Goal: Information Seeking & Learning: Learn about a topic

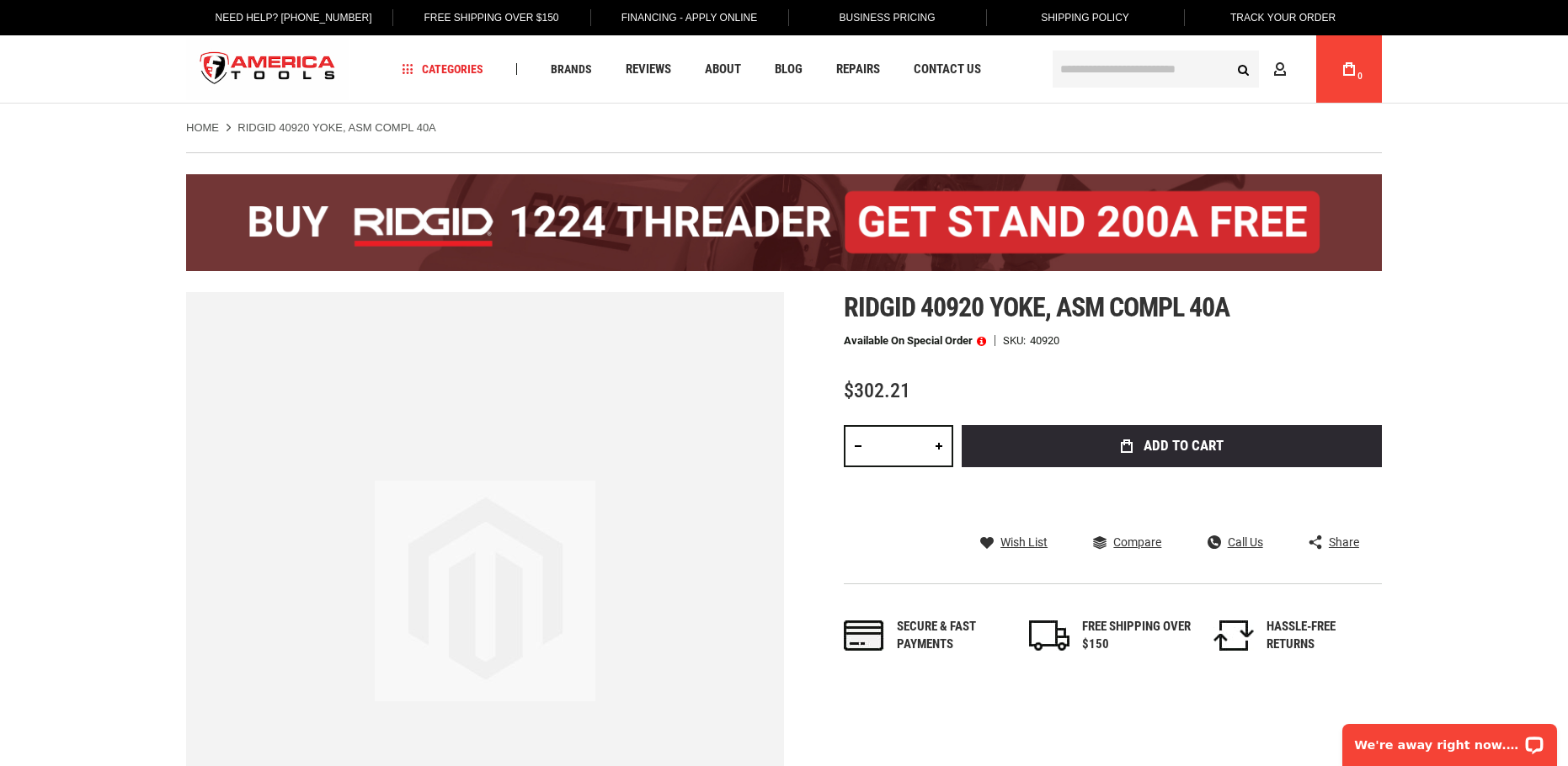
click at [986, 340] on span at bounding box center [982, 340] width 10 height 11
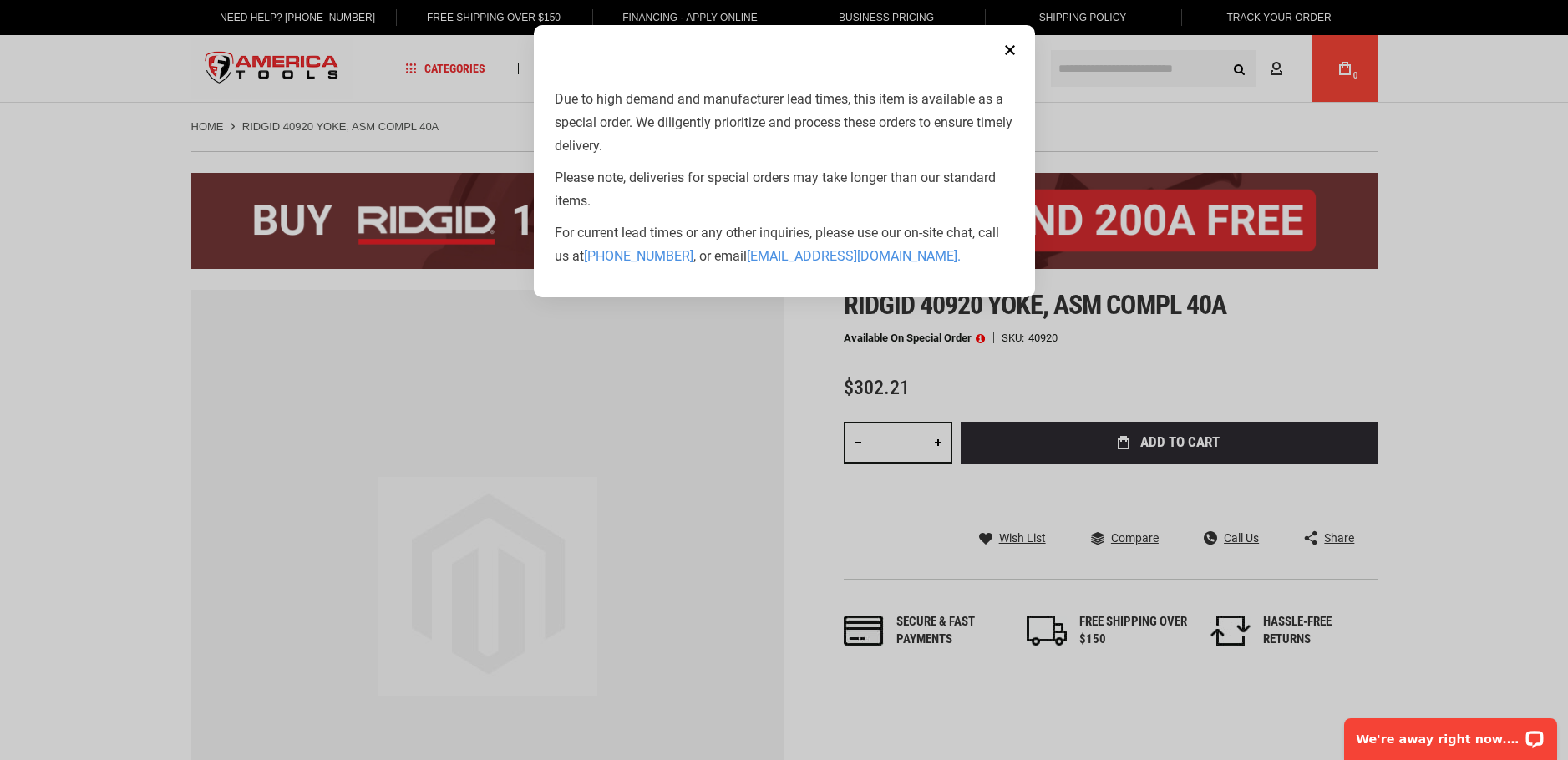
click at [1015, 46] on button "Close" at bounding box center [1009, 49] width 33 height 33
